Goal: Task Accomplishment & Management: Use online tool/utility

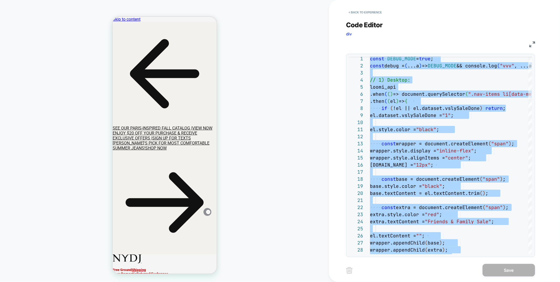
scroll to position [0, 82]
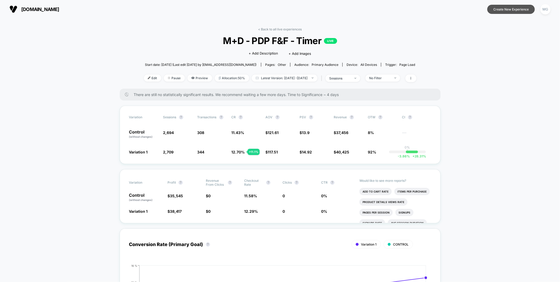
scroll to position [0, 0]
click at [521, 9] on button "Create New Experience" at bounding box center [511, 8] width 48 height 9
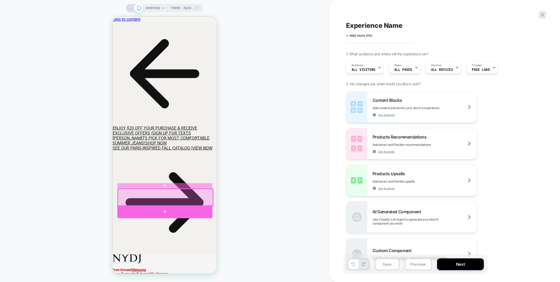
click at [177, 207] on div at bounding box center [164, 211] width 95 height 13
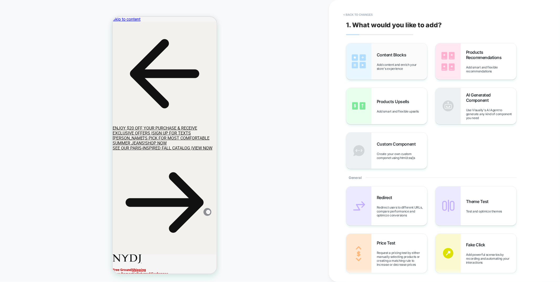
click at [398, 72] on div "Content Blocks Add content and enrich your store's experience" at bounding box center [386, 61] width 81 height 36
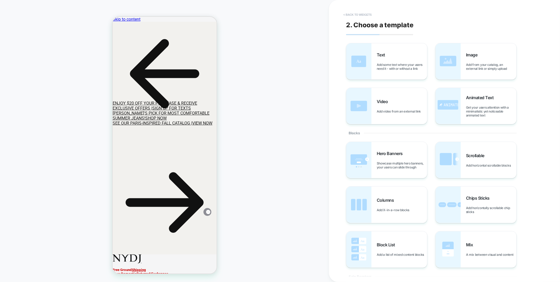
click at [352, 12] on button "< Back to widgets" at bounding box center [358, 15] width 34 height 8
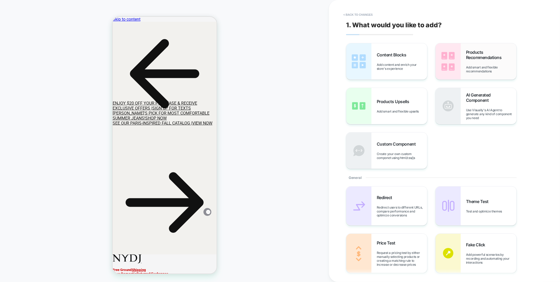
click at [464, 51] on div "Products Recommendations Add smart and flexible recommendations" at bounding box center [476, 61] width 81 height 36
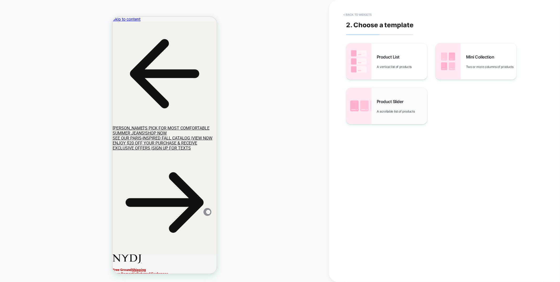
click at [402, 115] on div "Product Slider A scrollable list of products" at bounding box center [386, 106] width 81 height 36
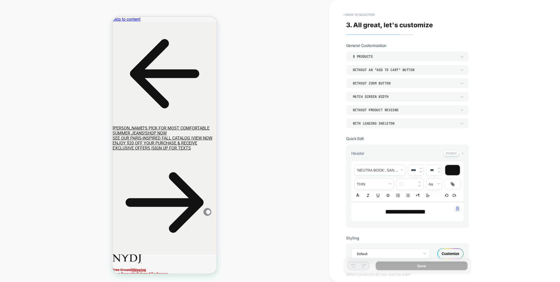
scroll to position [103, 0]
click at [361, 15] on button "< Back to selection" at bounding box center [359, 15] width 37 height 8
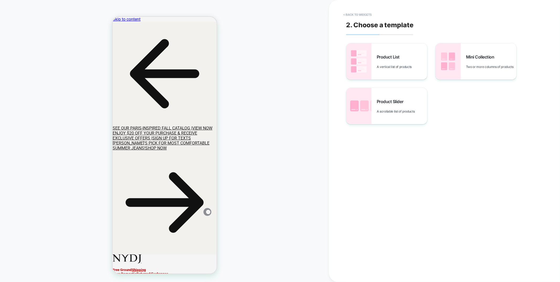
scroll to position [0, 0]
click at [361, 15] on button "< Back to widgets" at bounding box center [358, 15] width 34 height 8
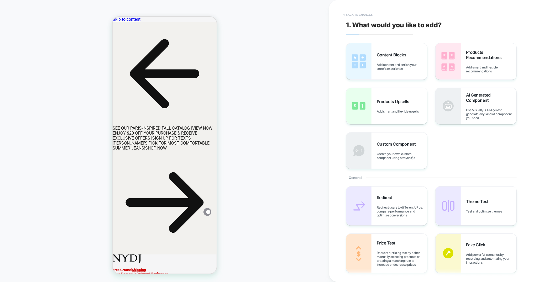
click at [347, 13] on button "< Back to changes" at bounding box center [358, 15] width 35 height 8
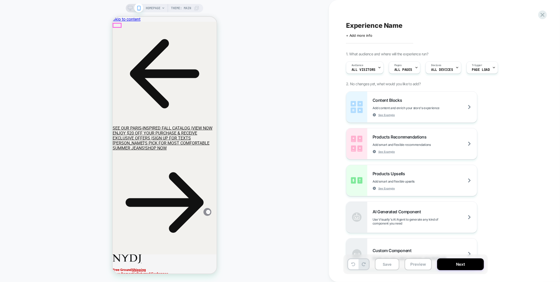
click at [118, 24] on icon at bounding box center [164, 74] width 104 height 104
click at [545, 15] on icon at bounding box center [542, 14] width 7 height 7
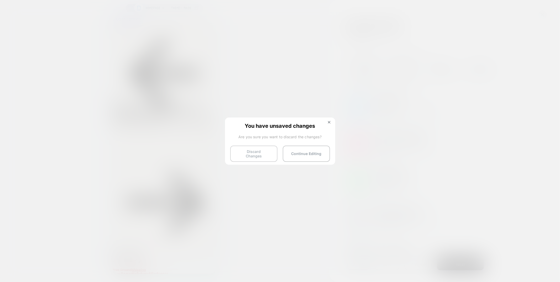
click at [246, 152] on button "Discard Changes" at bounding box center [253, 154] width 47 height 16
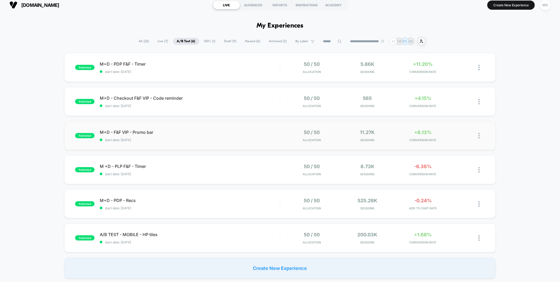
scroll to position [6, 0]
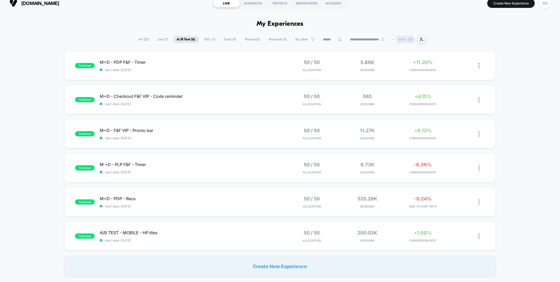
click at [516, 8] on section "Create New Experience MG" at bounding box center [462, 3] width 179 height 13
click at [515, 7] on button "Create New Experience" at bounding box center [511, 3] width 48 height 9
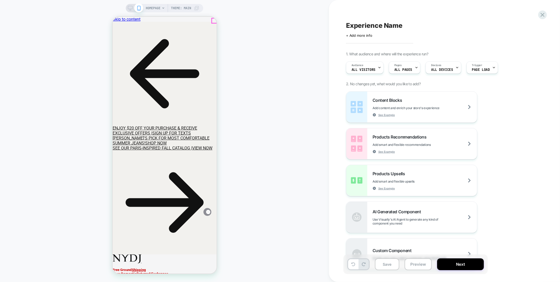
click at [112, 17] on icon at bounding box center [112, 17] width 0 height 0
click at [367, 69] on span "All Visitors" at bounding box center [364, 70] width 24 height 4
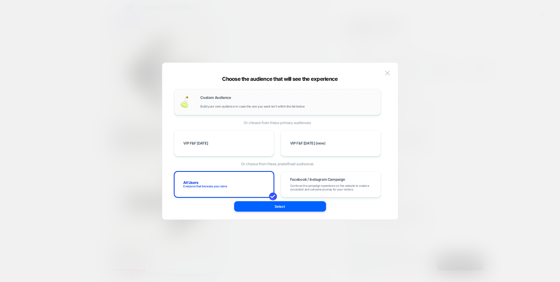
click at [235, 104] on div "Custom Audience Build your own audience in-case the one you want isn't within t…" at bounding box center [288, 102] width 175 height 13
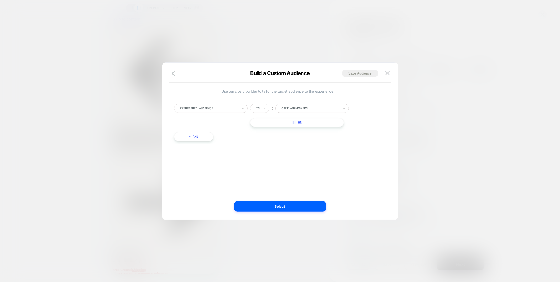
click at [230, 108] on div at bounding box center [209, 108] width 58 height 5
click at [199, 130] on div "UTM Campaign" at bounding box center [213, 134] width 68 height 8
click at [251, 109] on div "Is" at bounding box center [259, 108] width 19 height 9
click at [262, 105] on div "Is" at bounding box center [259, 108] width 19 height 9
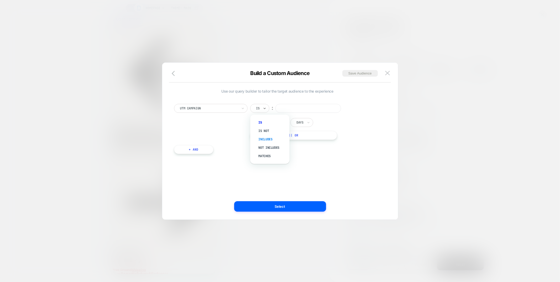
click at [262, 139] on div "Includes" at bounding box center [273, 139] width 34 height 8
click at [288, 108] on input at bounding box center [319, 108] width 66 height 9
type input "**********"
click at [313, 206] on button "Select" at bounding box center [280, 206] width 92 height 11
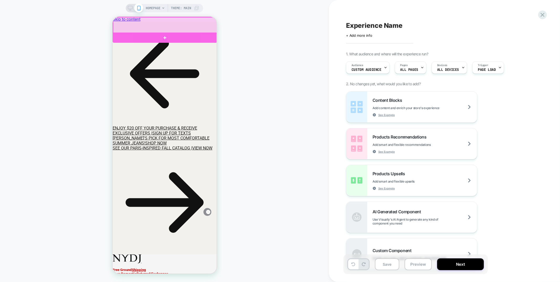
click at [197, 29] on div at bounding box center [165, 25] width 105 height 16
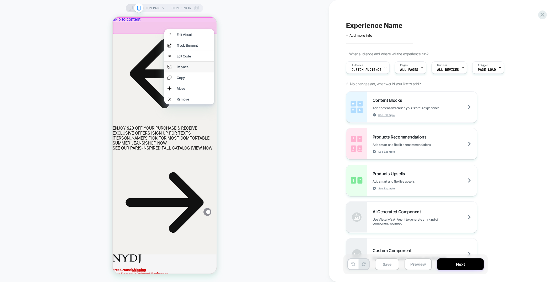
click at [188, 66] on div "Replace" at bounding box center [194, 67] width 34 height 4
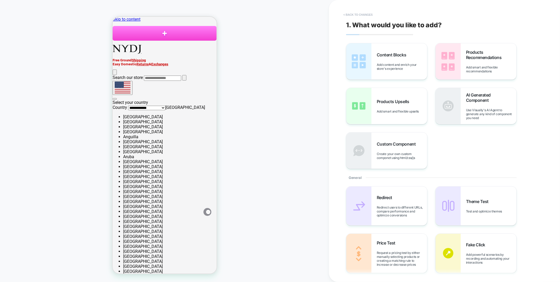
click at [359, 15] on button "< Back to changes" at bounding box center [358, 15] width 35 height 8
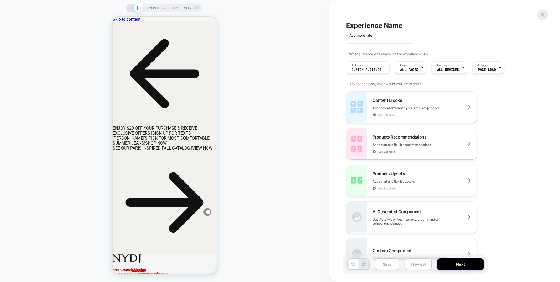
click at [546, 15] on icon at bounding box center [542, 14] width 7 height 7
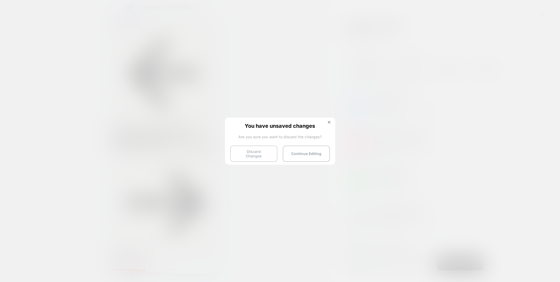
click at [259, 155] on button "Discard Changes" at bounding box center [253, 154] width 47 height 16
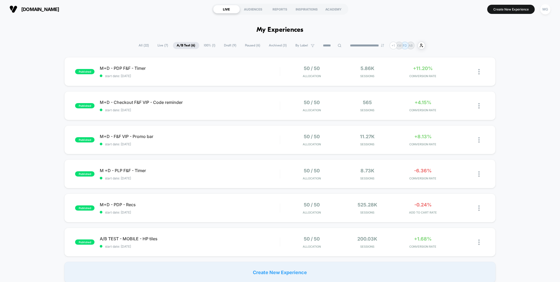
scroll to position [2, 0]
